Goal: Task Accomplishment & Management: Manage account settings

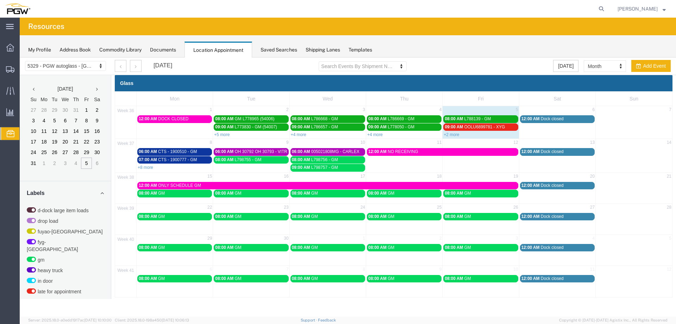
click at [255, 168] on td "08:00 AM L798755 - GM" at bounding box center [251, 164] width 76 height 16
select select "1"
select select
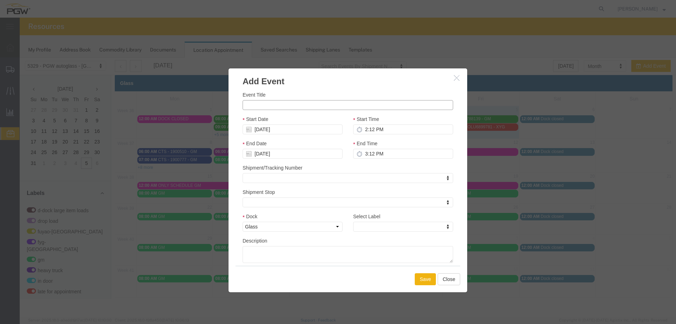
click at [262, 106] on input "Event Title" at bounding box center [348, 105] width 211 height 10
paste input "L798551"
type input "L798551- GM"
click at [362, 129] on input "2:12 PM" at bounding box center [403, 129] width 100 height 10
type input "7:00 AM"
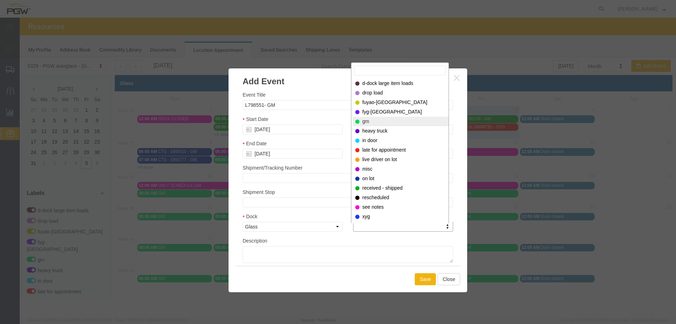
select select "340"
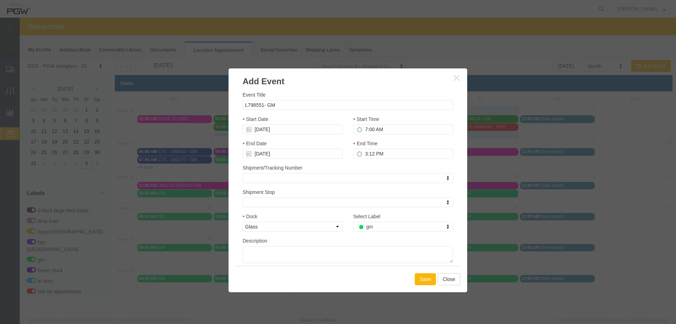
click at [421, 282] on button "Save" at bounding box center [425, 279] width 21 height 12
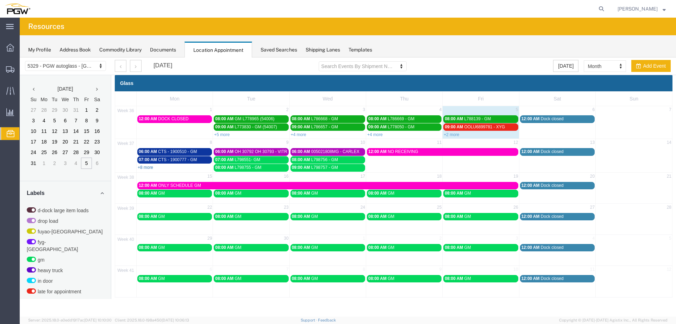
click at [148, 167] on link "+8 more" at bounding box center [146, 167] width 16 height 5
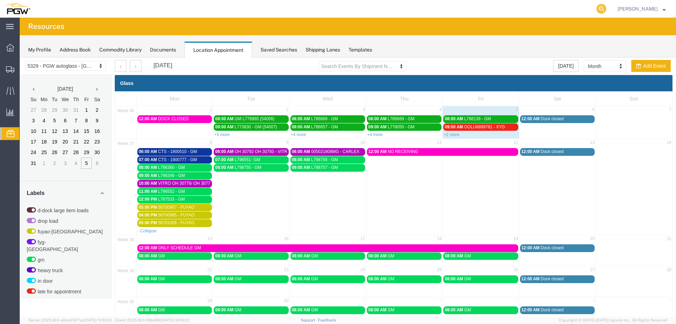
drag, startPoint x: 607, startPoint y: 6, endPoint x: 603, endPoint y: 7, distance: 4.0
click at [607, 6] on icon at bounding box center [602, 9] width 10 height 10
click at [584, 10] on input "search" at bounding box center [490, 8] width 214 height 17
paste input "667809"
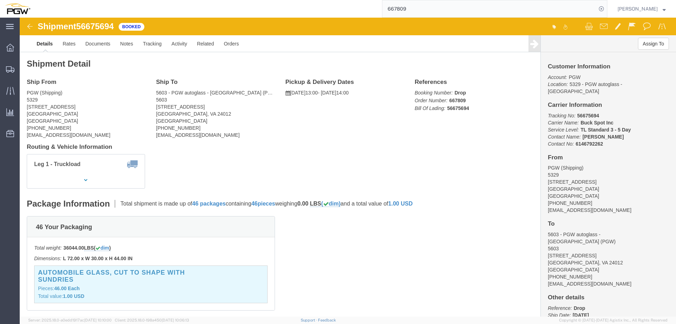
click at [509, 11] on input "667809" at bounding box center [490, 8] width 214 height 17
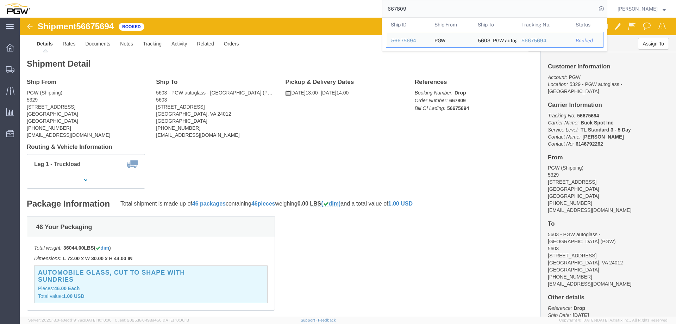
click at [509, 11] on input "667809" at bounding box center [490, 8] width 214 height 17
paste input "792"
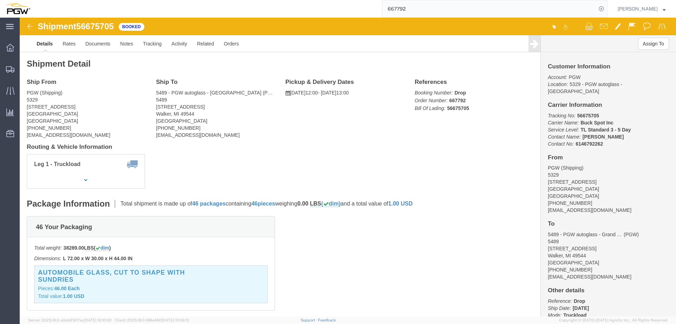
click at [479, 11] on input "667792" at bounding box center [490, 8] width 214 height 17
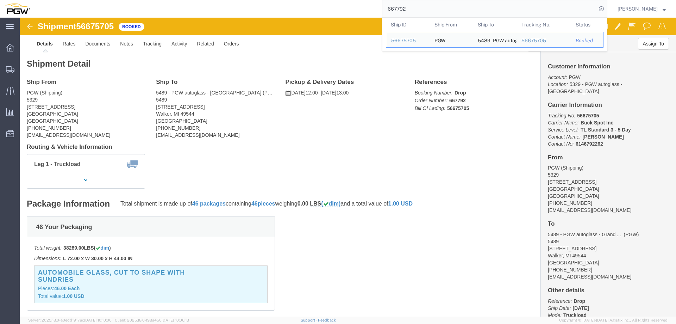
click at [479, 11] on input "667792" at bounding box center [490, 8] width 214 height 17
paste input "6"
click at [480, 13] on input "667796" at bounding box center [490, 8] width 214 height 17
paste input "891"
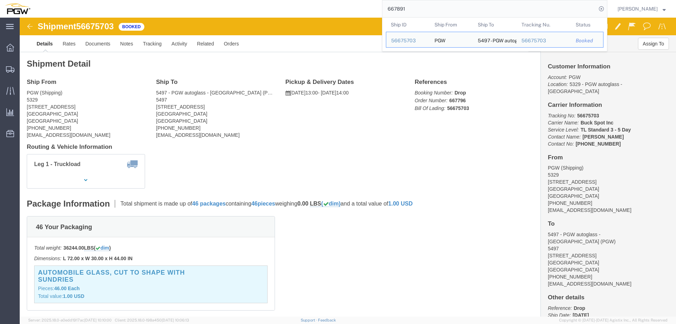
type input "667891"
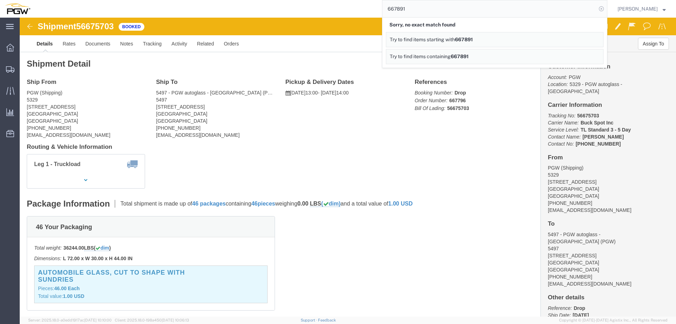
click at [606, 9] on icon at bounding box center [602, 9] width 10 height 10
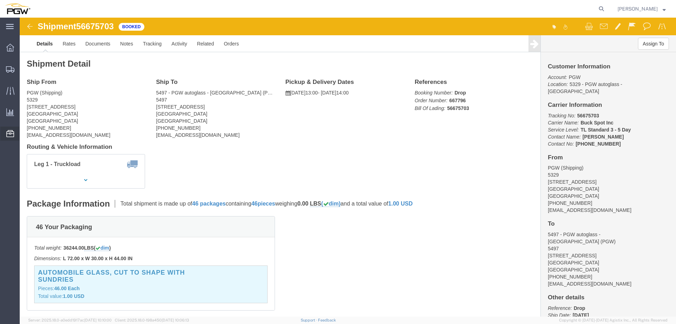
click at [0, 0] on ul "Address Book Commodity Library Documents Location Appointment Saved Searches Sh…" at bounding box center [0, 0] width 0 height 0
click at [0, 0] on span "Location Appointment" at bounding box center [0, 0] width 0 height 0
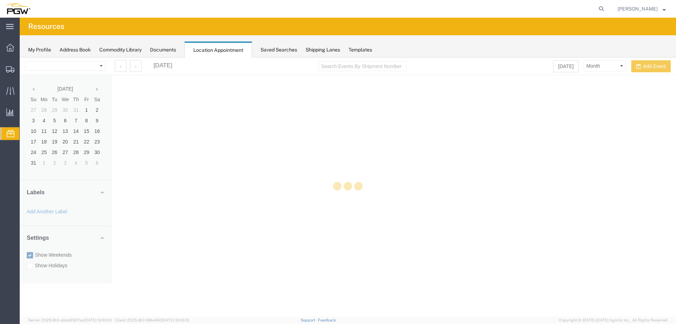
select select "28253"
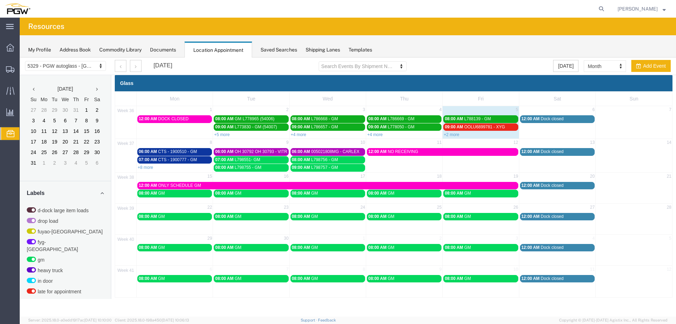
drag, startPoint x: 513, startPoint y: 186, endPoint x: 493, endPoint y: 129, distance: 60.4
click at [493, 129] on div "09:00 AM OOLU6899781 - XYG" at bounding box center [481, 126] width 72 height 5
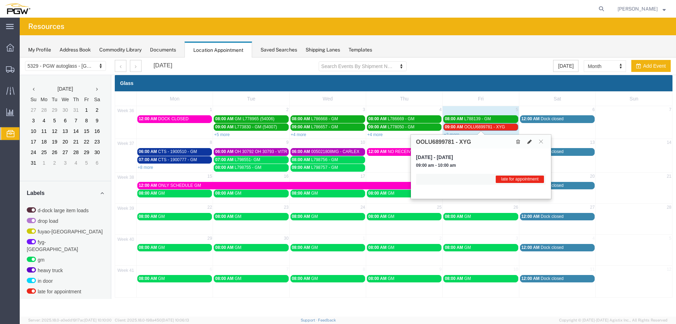
click at [530, 140] on icon at bounding box center [530, 141] width 4 height 5
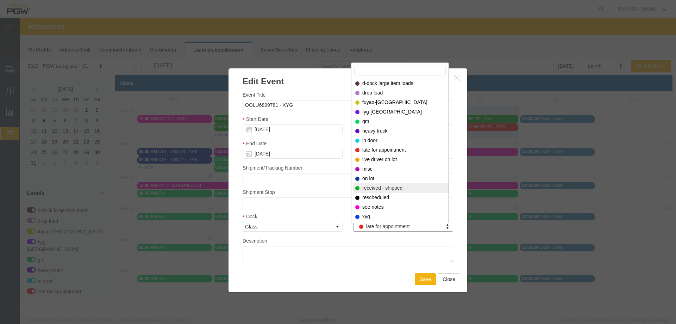
select select "200"
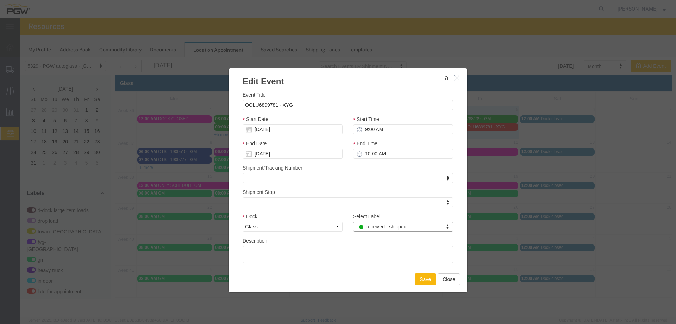
click at [424, 275] on button "Save" at bounding box center [425, 279] width 21 height 12
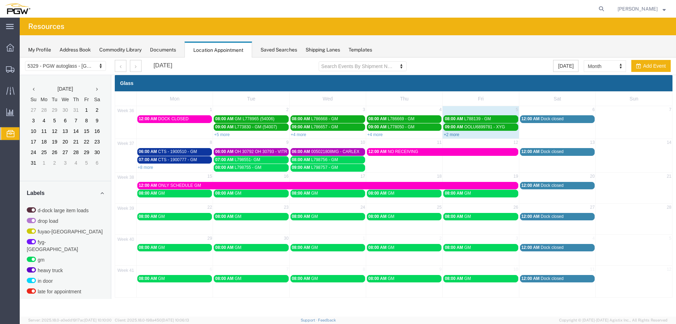
click at [457, 135] on link "+2 more" at bounding box center [452, 134] width 16 height 5
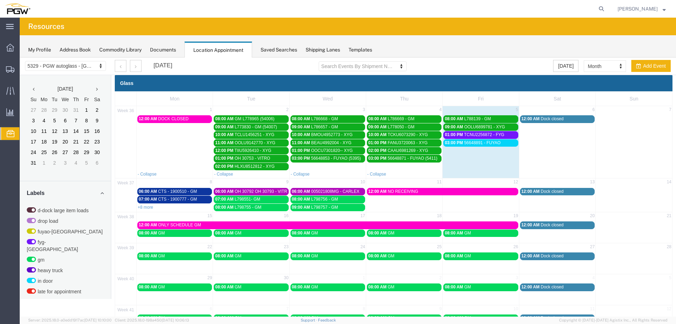
click at [465, 145] on span "56648891 - FUYAO" at bounding box center [482, 142] width 37 height 5
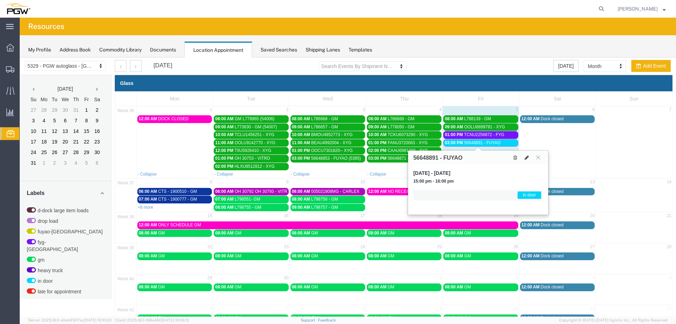
click at [526, 159] on icon at bounding box center [527, 157] width 4 height 5
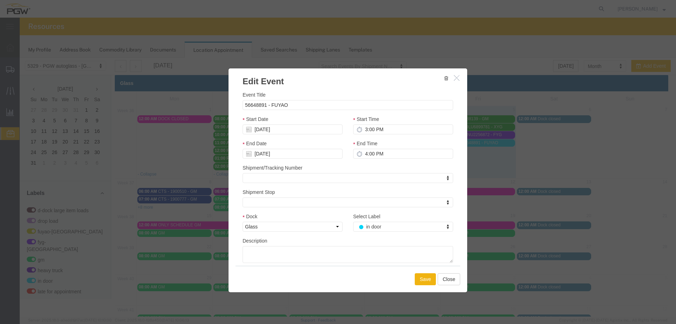
drag, startPoint x: 237, startPoint y: 69, endPoint x: 455, endPoint y: 76, distance: 217.5
click at [455, 76] on icon "button" at bounding box center [457, 78] width 6 height 6
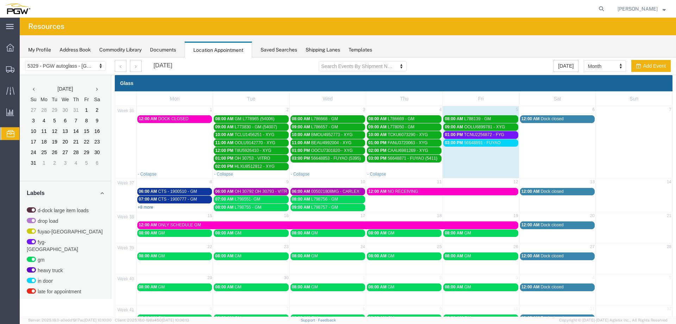
click at [149, 206] on link "+8 more" at bounding box center [146, 207] width 16 height 5
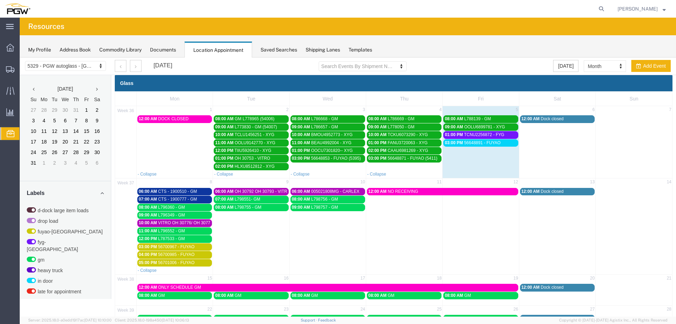
click at [181, 215] on span "L796349 - GM" at bounding box center [171, 214] width 27 height 5
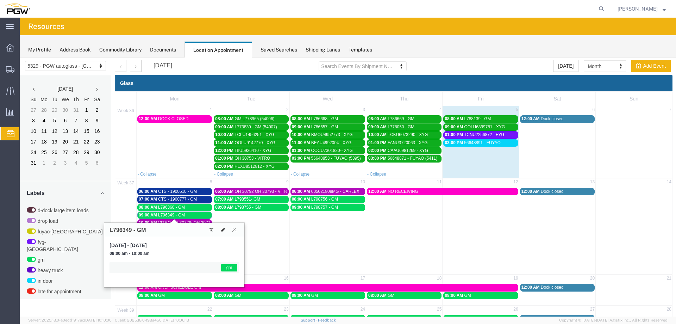
click at [225, 231] on button at bounding box center [223, 229] width 10 height 7
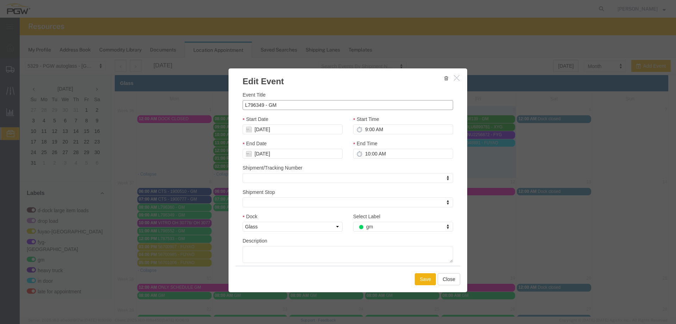
click at [315, 108] on input "L796349 - GM" at bounding box center [348, 105] width 211 height 10
type input "L796349 - GM (53995)"
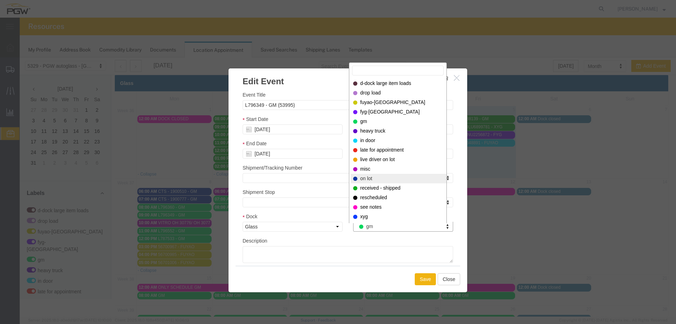
select select "300"
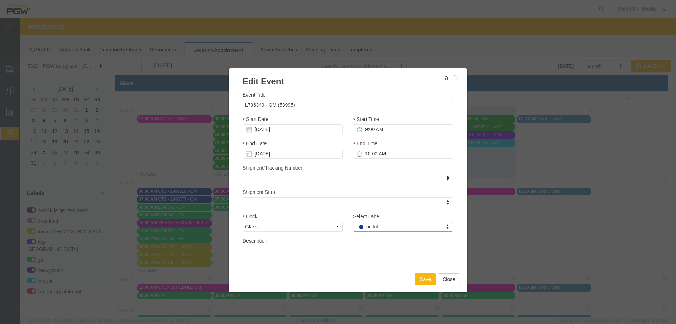
click at [423, 280] on button "Save" at bounding box center [425, 279] width 21 height 12
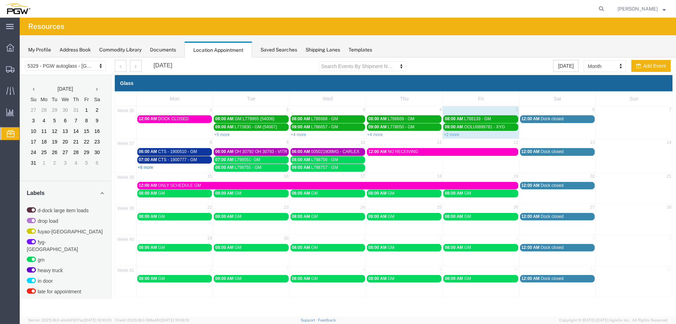
click at [144, 169] on link "+8 more" at bounding box center [146, 167] width 16 height 5
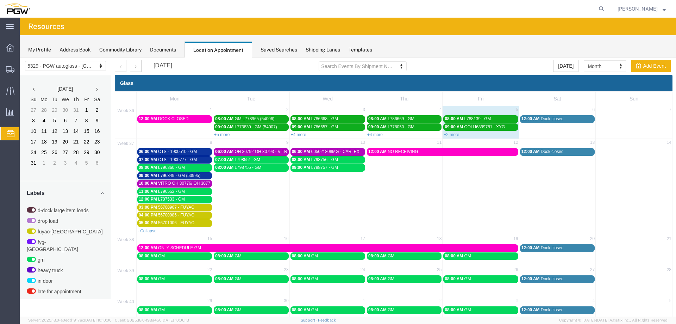
click at [155, 153] on span "06:00 AM" at bounding box center [148, 151] width 18 height 5
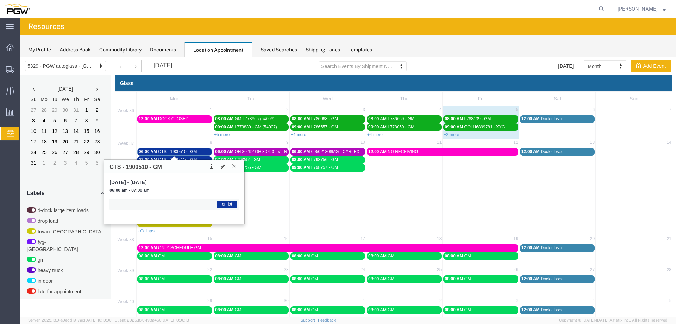
click at [198, 148] on link "06:00 AM CTS - 1900510 - GM" at bounding box center [174, 151] width 75 height 7
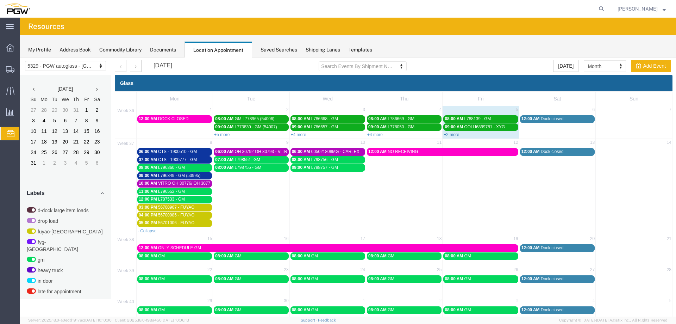
click at [447, 133] on link "+2 more" at bounding box center [452, 134] width 16 height 5
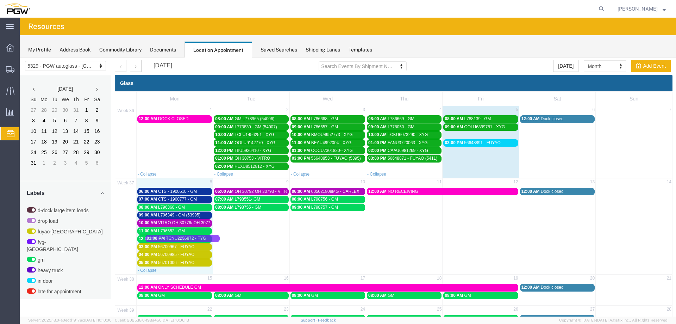
drag, startPoint x: 462, startPoint y: 136, endPoint x: 166, endPoint y: 240, distance: 313.6
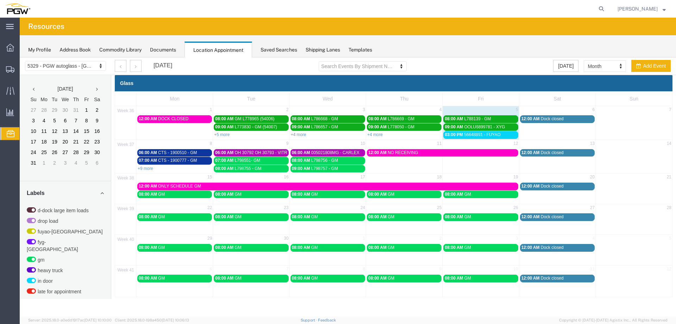
click at [462, 134] on span "03:00 PM" at bounding box center [454, 134] width 18 height 5
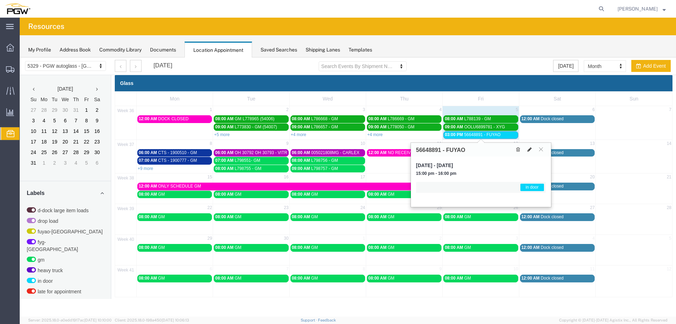
click at [532, 149] on button at bounding box center [530, 149] width 10 height 7
select select "1"
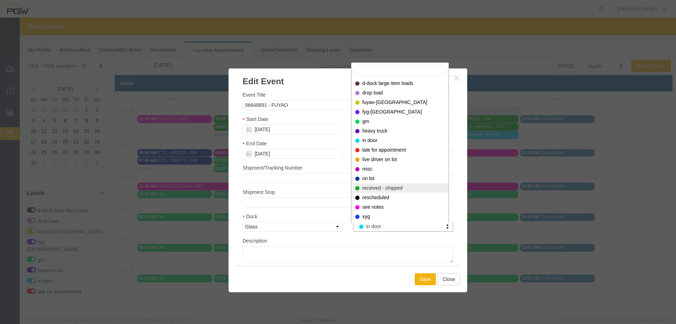
select select "200"
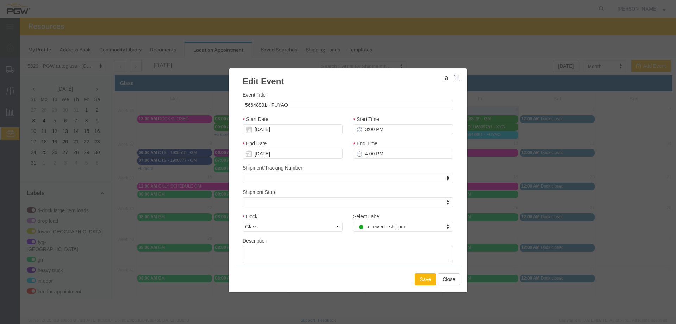
click at [423, 280] on button "Save" at bounding box center [425, 279] width 21 height 12
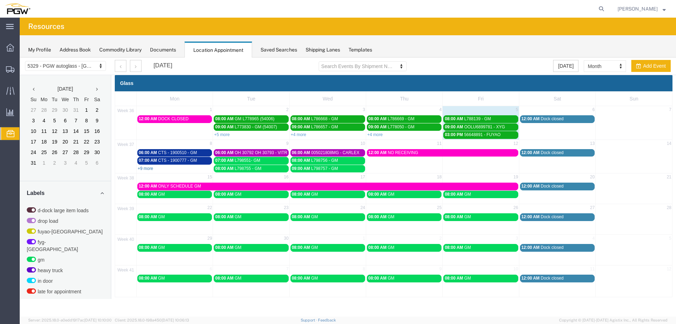
click at [149, 171] on link "+9 more" at bounding box center [146, 168] width 16 height 5
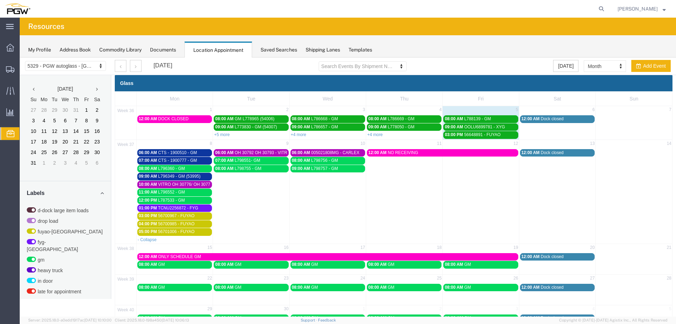
click at [152, 207] on span "01:00 PM" at bounding box center [148, 207] width 18 height 5
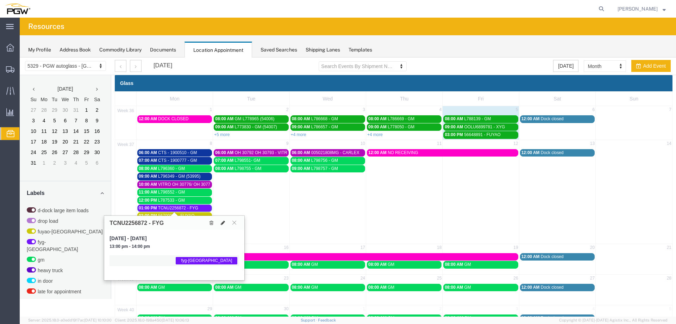
drag, startPoint x: 224, startPoint y: 224, endPoint x: 364, endPoint y: 250, distance: 142.0
click at [224, 224] on icon at bounding box center [223, 222] width 4 height 5
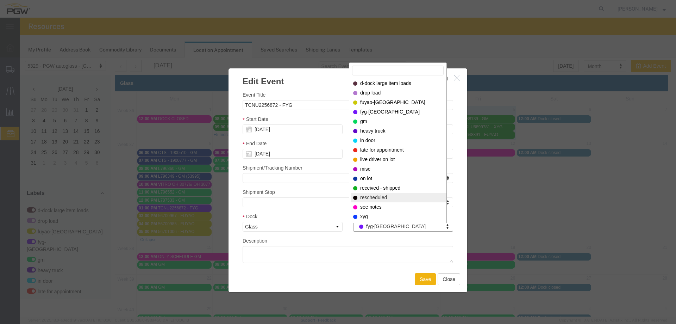
select select "12940"
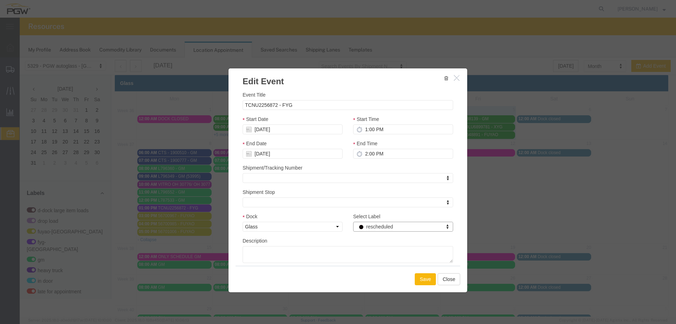
click at [415, 275] on button "Save" at bounding box center [425, 279] width 21 height 12
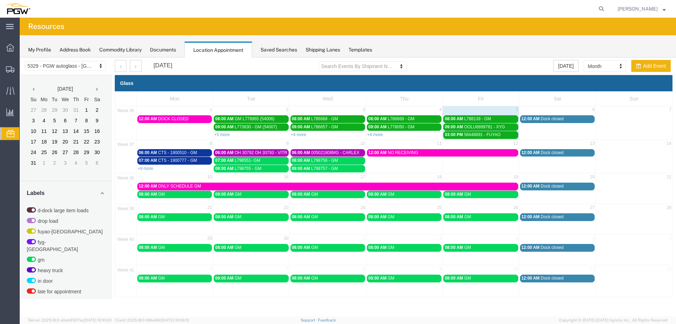
click at [168, 160] on span "CTS - 1900777 - GM" at bounding box center [177, 160] width 39 height 5
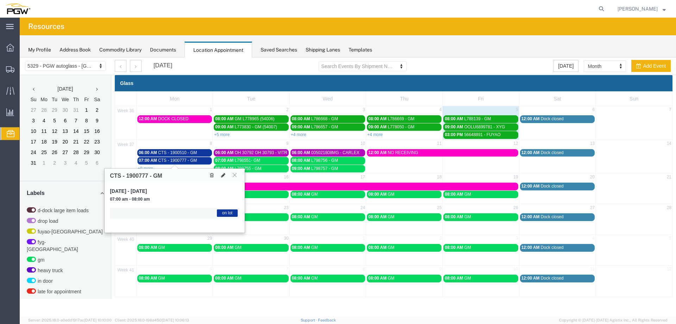
click at [223, 177] on icon at bounding box center [223, 175] width 4 height 5
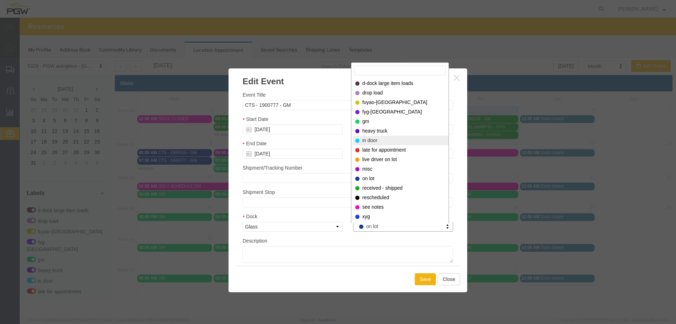
select select "220"
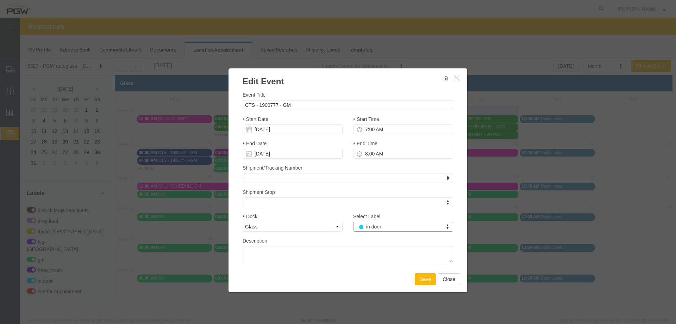
click at [423, 277] on button "Save" at bounding box center [425, 279] width 21 height 12
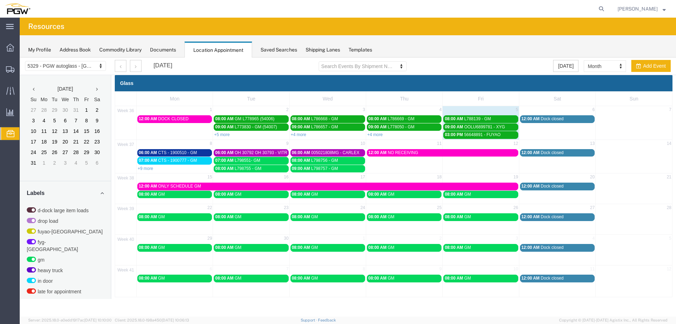
click at [172, 153] on span "CTS - 1900510 - GM" at bounding box center [177, 152] width 39 height 5
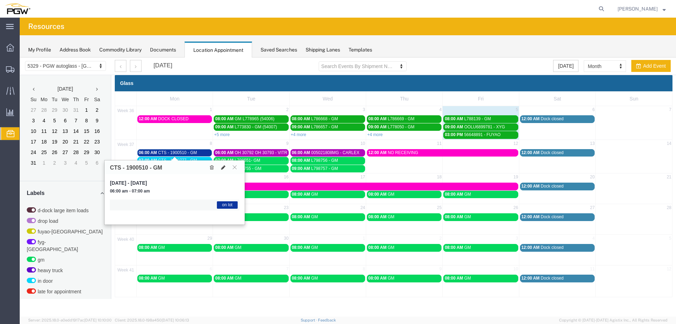
click at [222, 168] on icon at bounding box center [223, 167] width 4 height 5
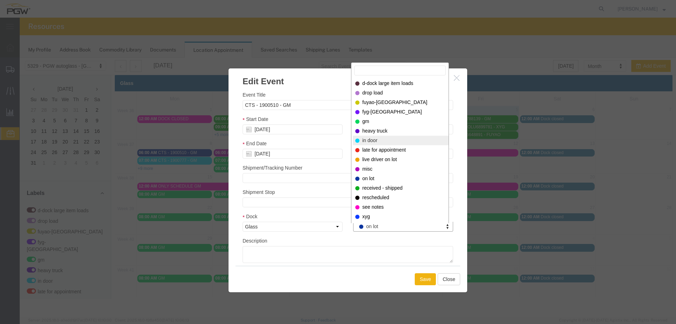
select select "220"
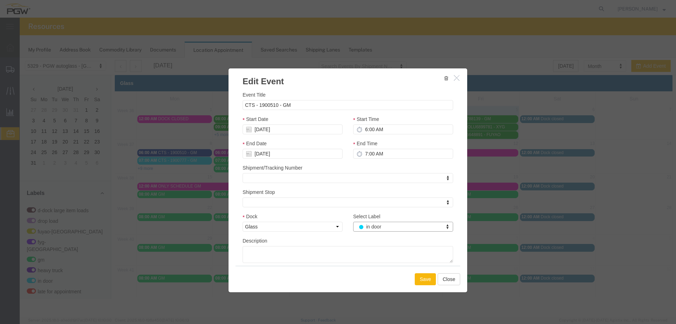
click at [427, 277] on button "Save" at bounding box center [425, 279] width 21 height 12
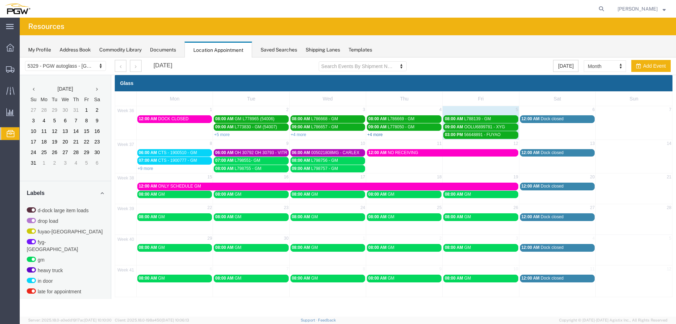
click at [376, 134] on link "+4 more" at bounding box center [375, 134] width 16 height 5
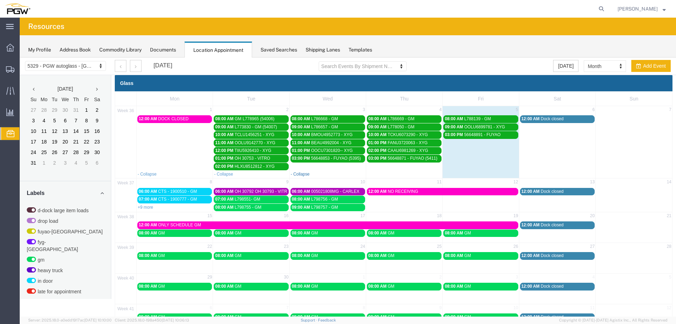
click at [298, 174] on link "- Collapse" at bounding box center [300, 174] width 19 height 5
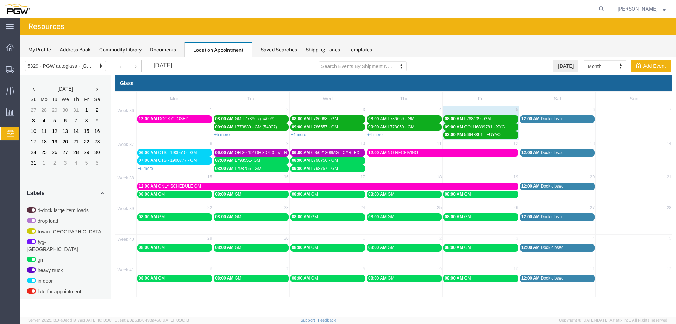
click at [575, 65] on button "[DATE]" at bounding box center [566, 66] width 25 height 12
select select "agendaDay"
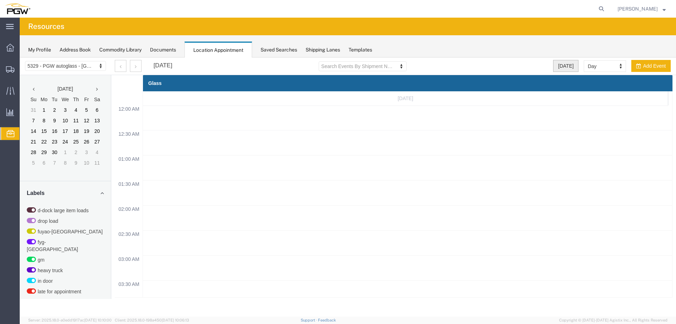
scroll to position [301, 0]
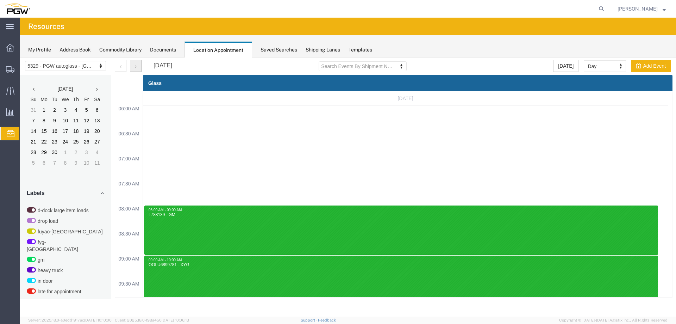
click at [140, 69] on button "button" at bounding box center [136, 66] width 12 height 12
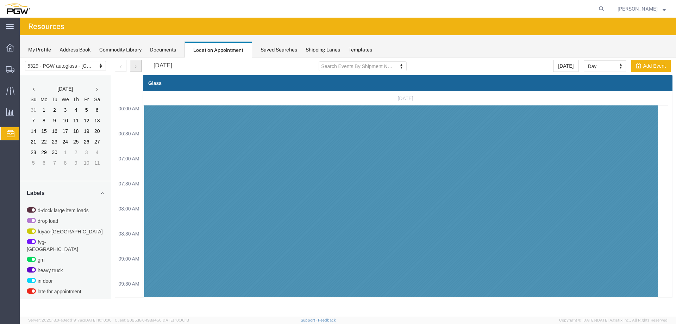
click at [141, 67] on button "button" at bounding box center [136, 66] width 12 height 12
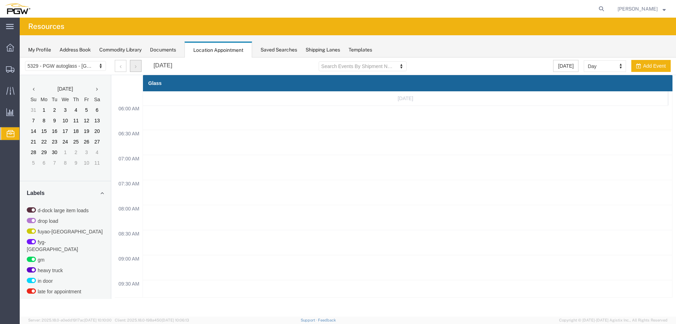
click at [141, 67] on button "button" at bounding box center [136, 66] width 12 height 12
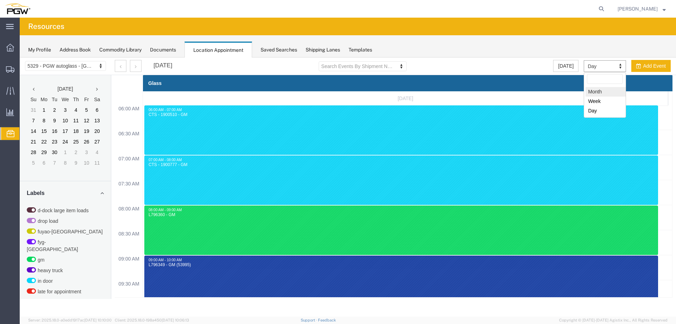
select select "month"
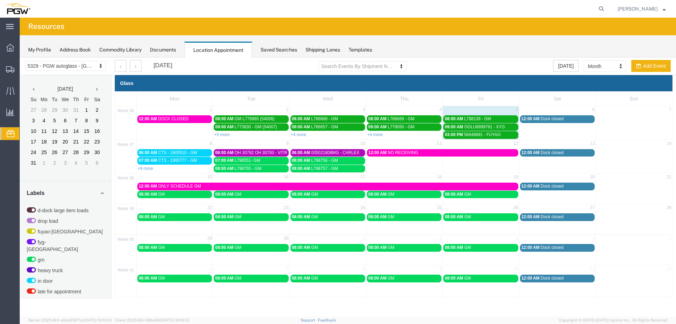
drag, startPoint x: 341, startPoint y: 146, endPoint x: 346, endPoint y: 139, distance: 8.3
click at [341, 146] on td "10" at bounding box center [328, 144] width 76 height 9
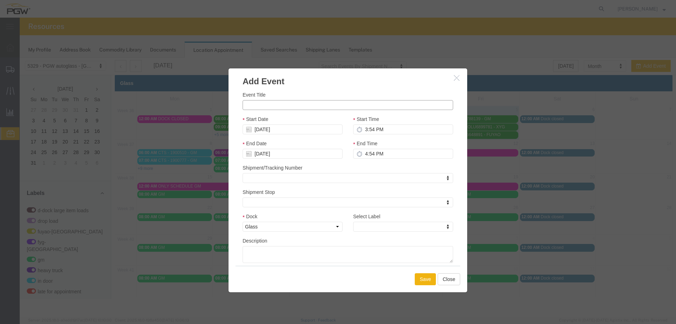
click at [302, 105] on input "Event Title" at bounding box center [348, 105] width 211 height 10
paste input "L800009"
type input "L800009 - GM"
click at [367, 129] on input "3:54 PM" at bounding box center [403, 129] width 100 height 10
type input "7:54 PM"
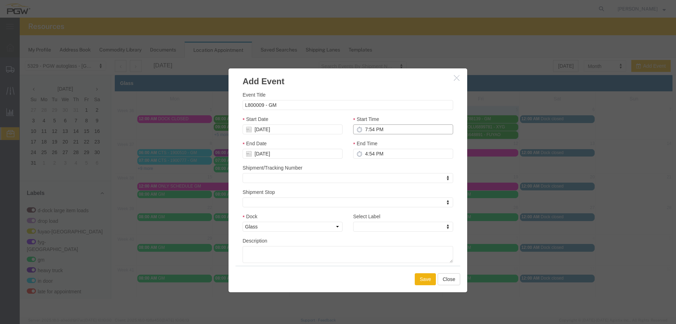
type input "8:54 PM"
type input "7:00 PM"
type input "8:00 PM"
type input "7:00 AM"
type input "8:00 AM"
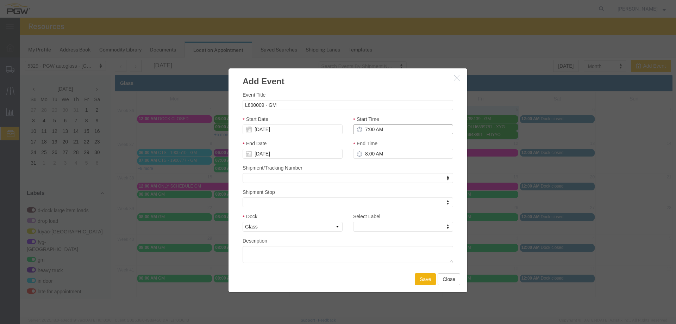
type input "7:00 AM"
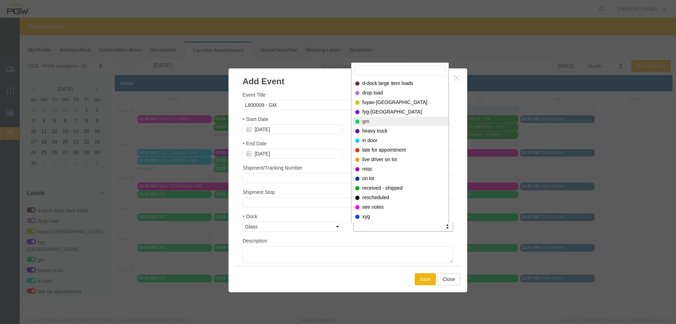
select select "340"
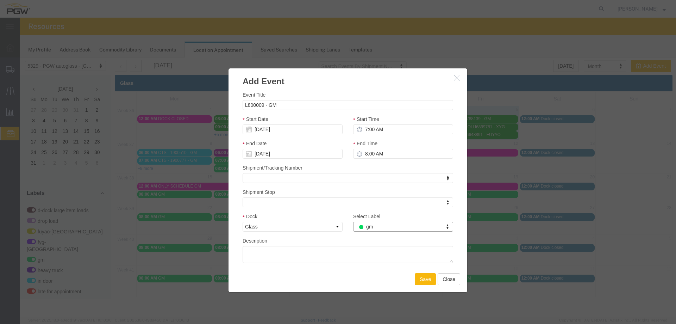
click at [428, 276] on button "Save" at bounding box center [425, 279] width 21 height 12
